Goal: Task Accomplishment & Management: Manage account settings

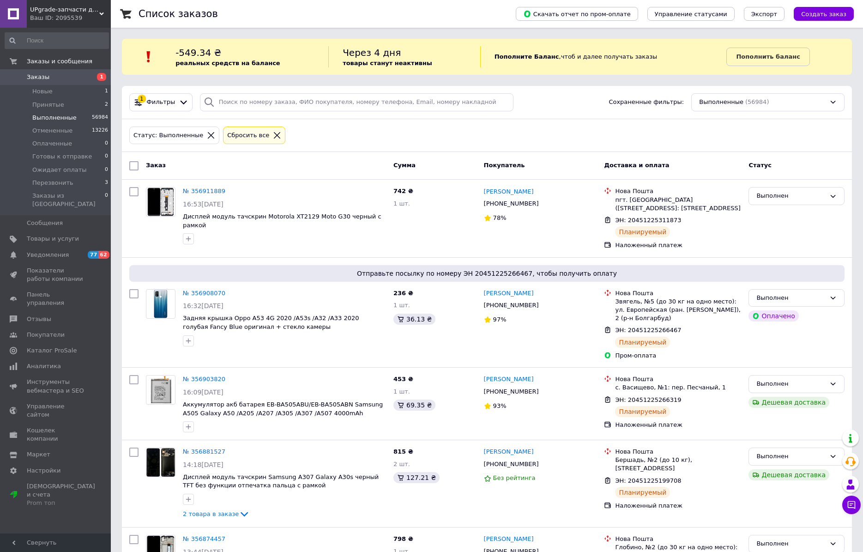
scroll to position [46, 0]
click at [73, 106] on li "Принятые 2" at bounding box center [57, 104] width 114 height 13
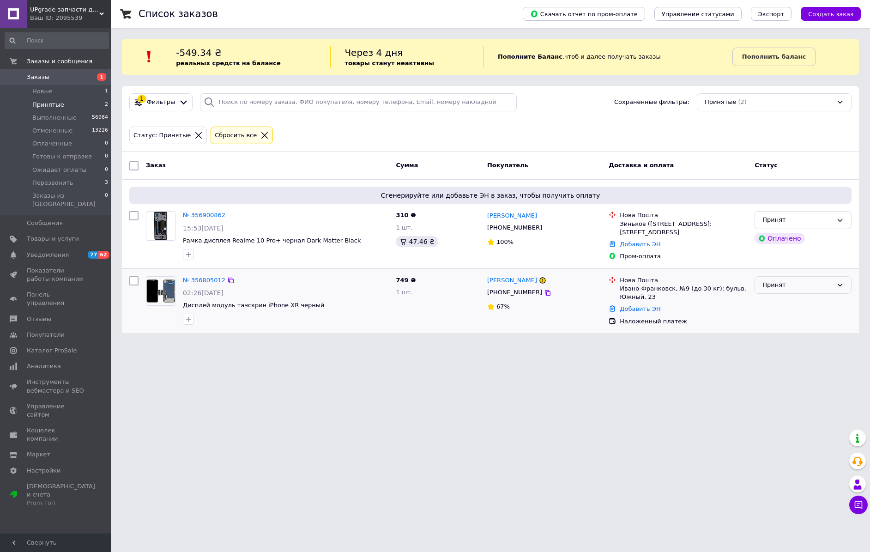
click at [827, 286] on div "Принят" at bounding box center [797, 285] width 70 height 10
click at [790, 319] on li "Отменен" at bounding box center [803, 321] width 96 height 17
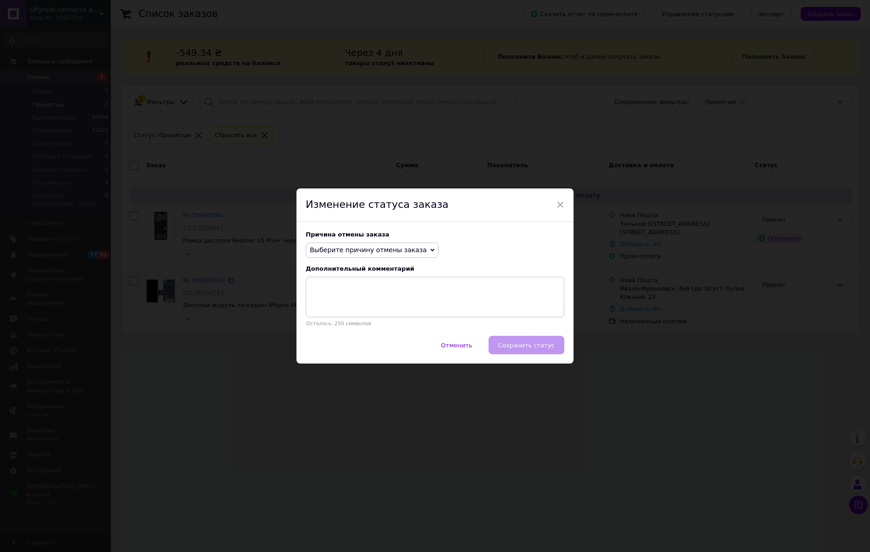
click at [407, 250] on span "Выберите причину отмены заказа" at bounding box center [368, 249] width 117 height 7
click at [346, 335] on li "Не получается дозвониться" at bounding box center [372, 332] width 132 height 13
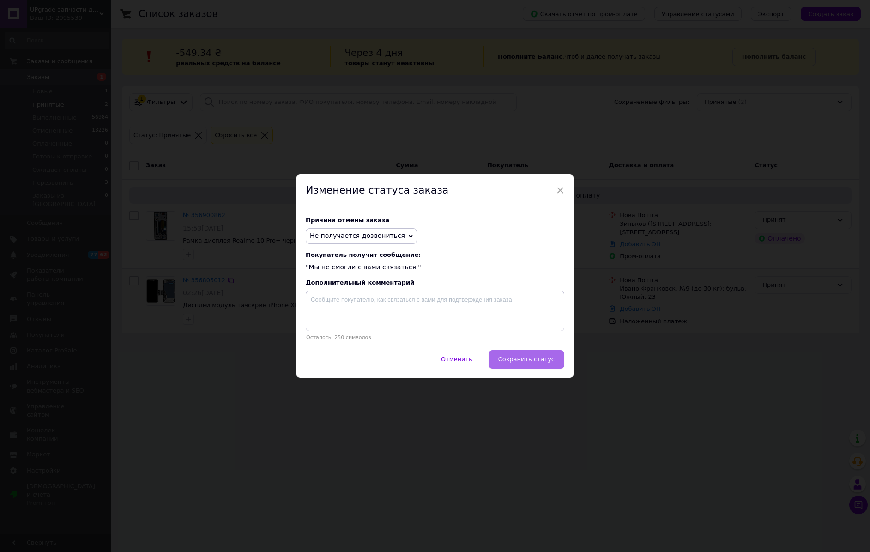
click at [519, 358] on span "Сохранить статус" at bounding box center [526, 359] width 56 height 7
